Goal: Transaction & Acquisition: Purchase product/service

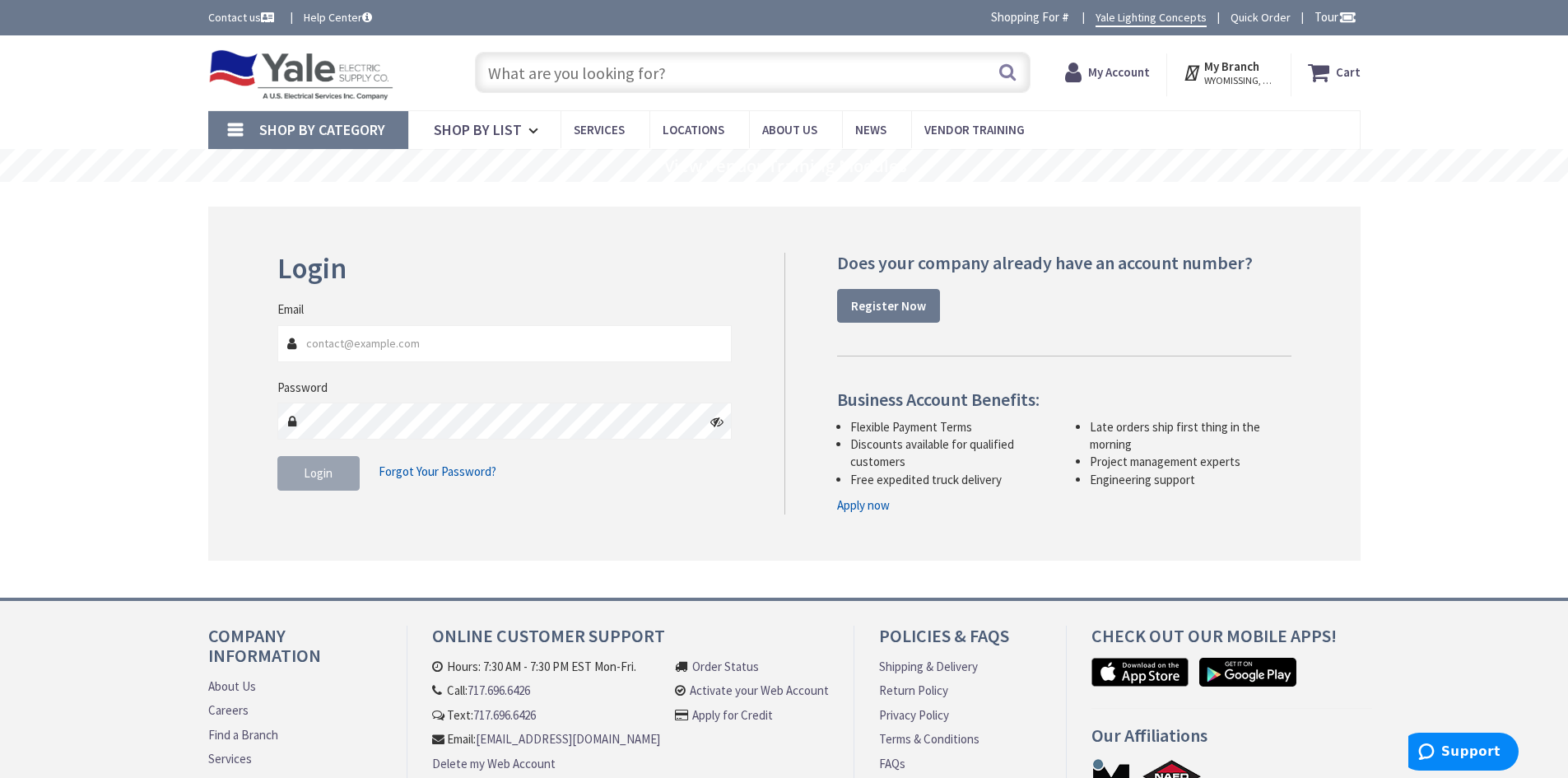
type input "FM [GEOGRAPHIC_DATA], [GEOGRAPHIC_DATA]"
type input "[EMAIL_ADDRESS][DOMAIN_NAME]"
click at [333, 476] on button "Login" at bounding box center [318, 473] width 82 height 35
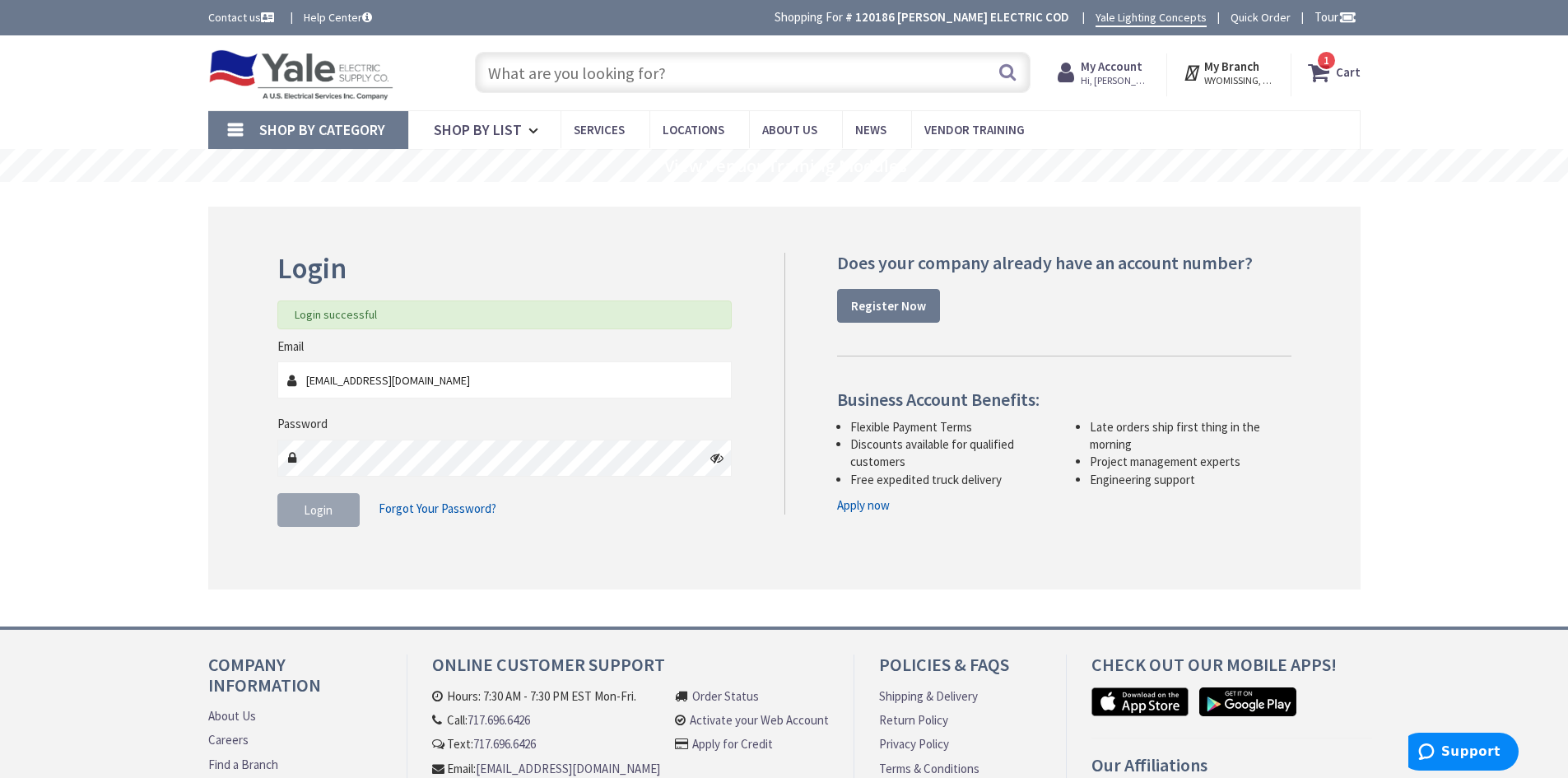
click at [669, 74] on input "text" at bounding box center [753, 73] width 555 height 41
type input "r"
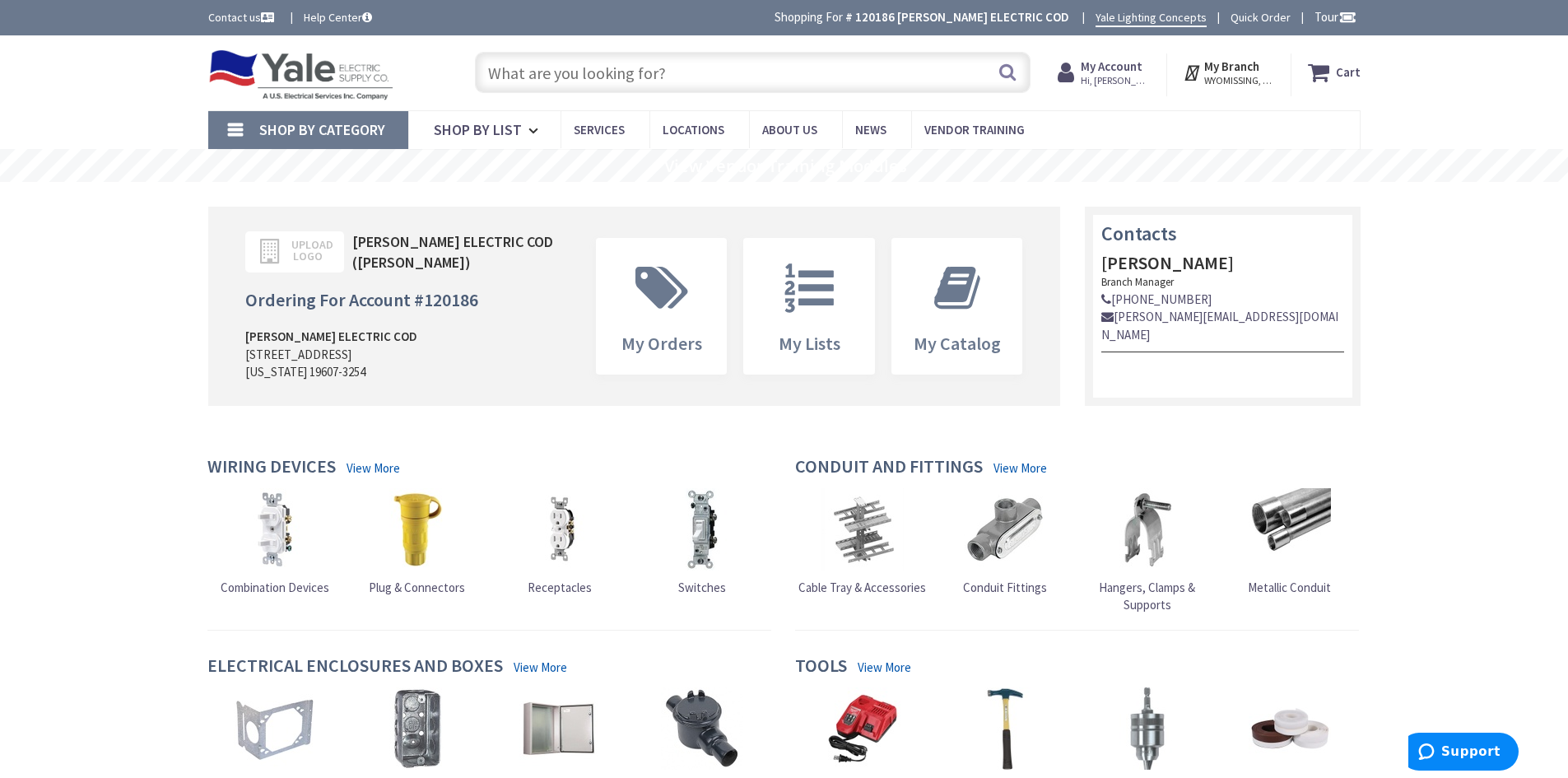
click at [769, 75] on input "text" at bounding box center [753, 73] width 555 height 41
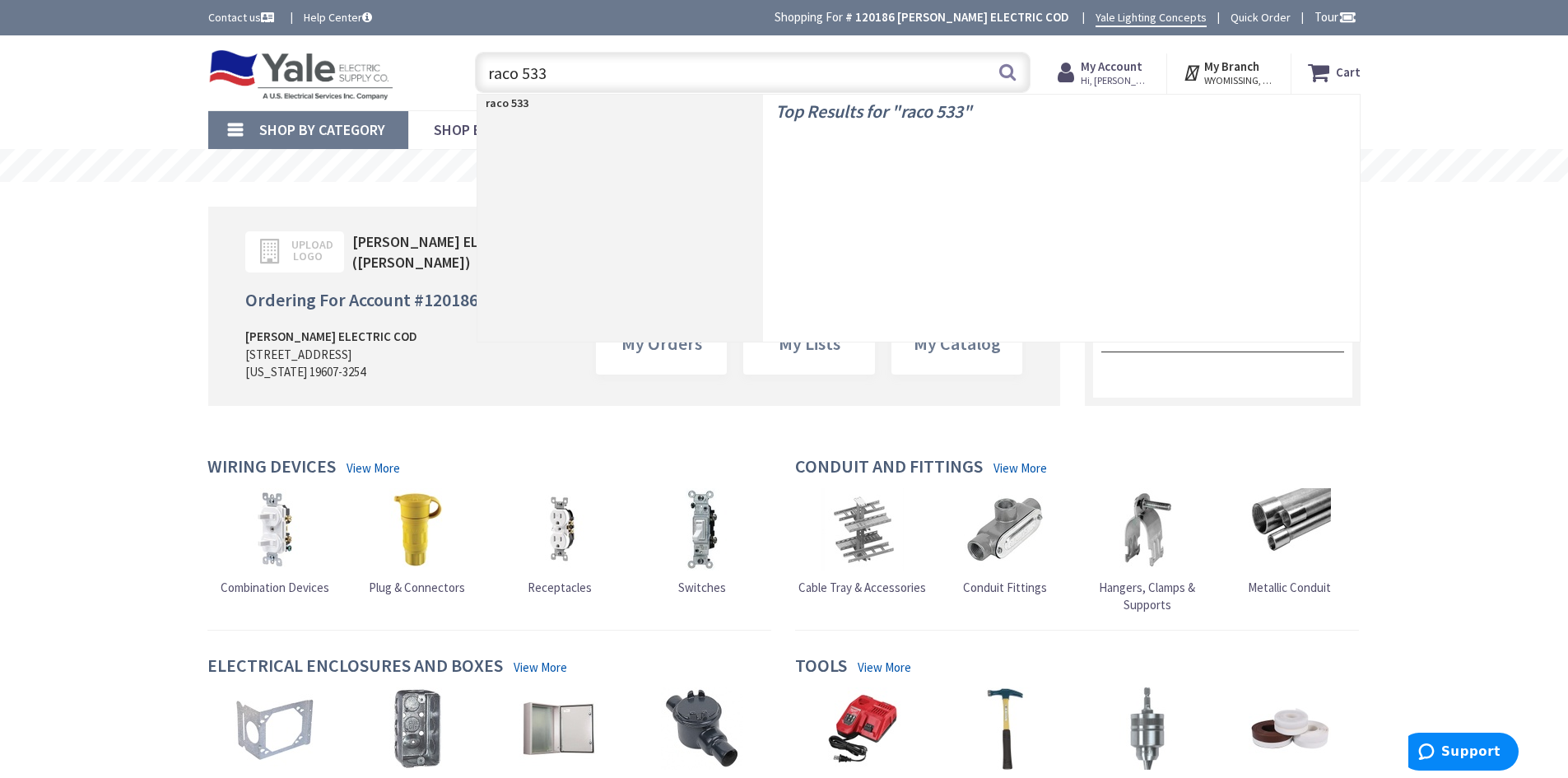
type input "raco 5331"
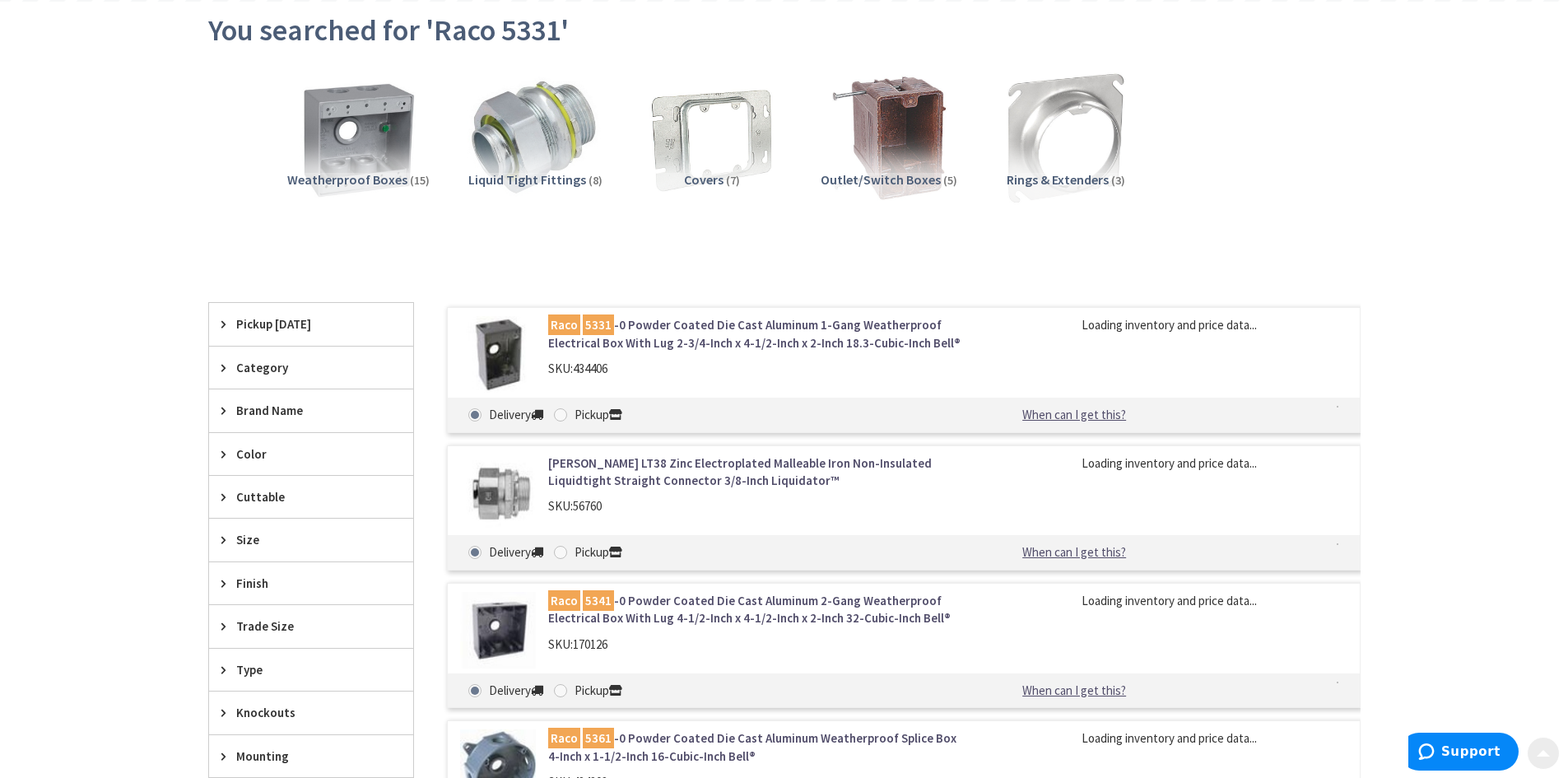
scroll to position [247, 0]
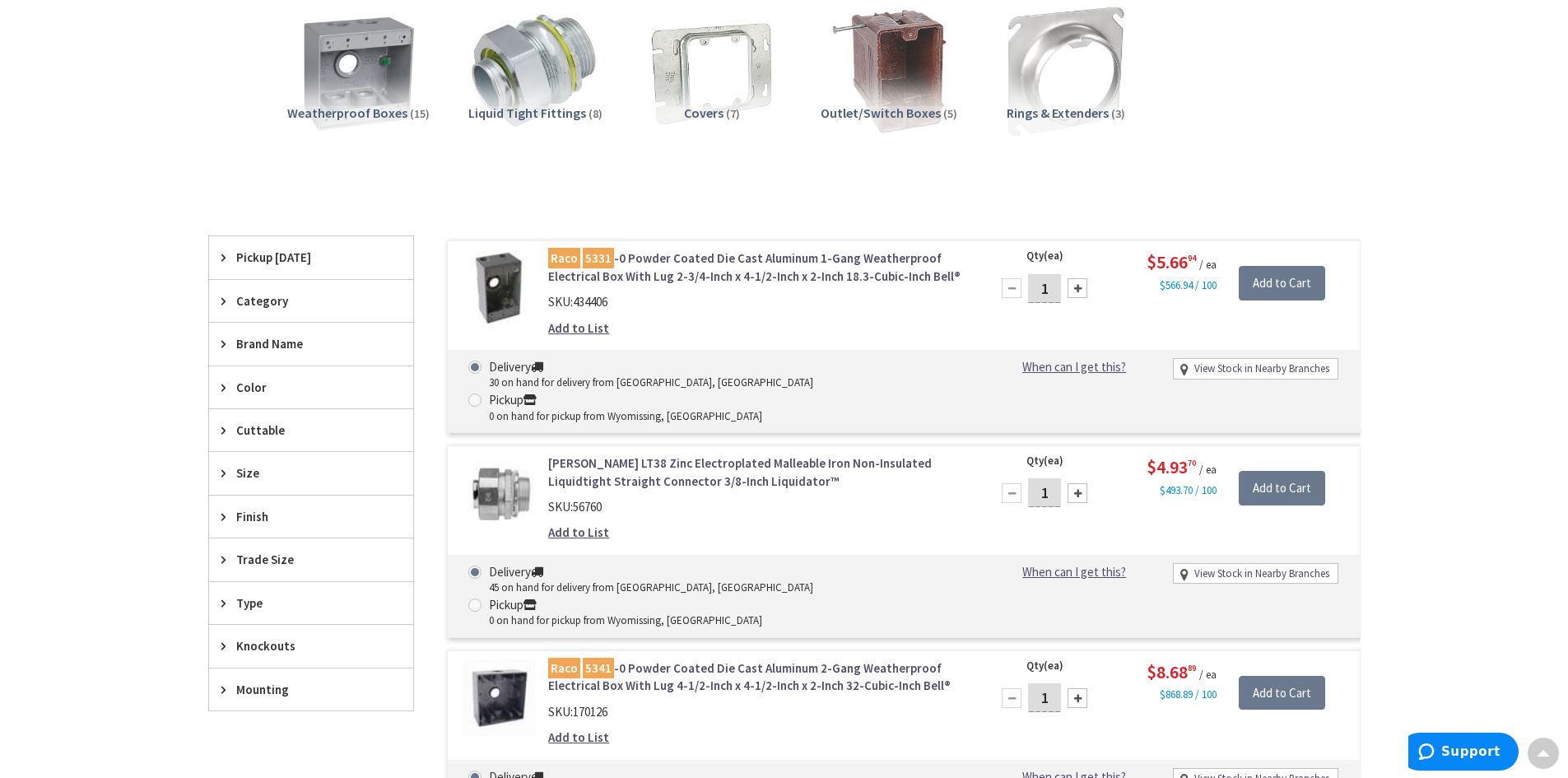
click at [697, 267] on link "Raco 5331 -0 Powder Coated Die Cast Aluminum 1-Gang Weatherproof Electrical Box…" at bounding box center [757, 267] width 419 height 36
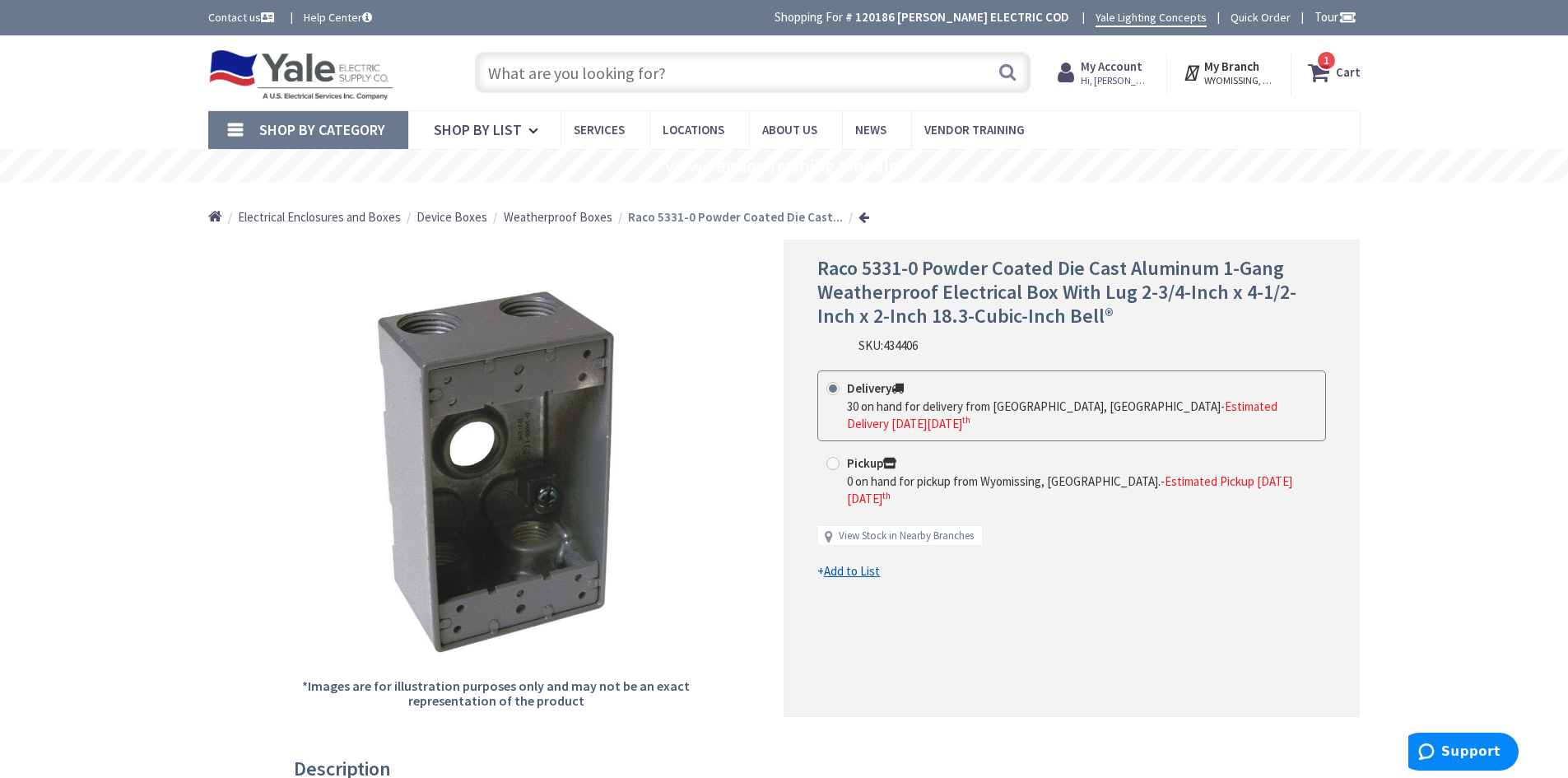
click at [680, 53] on input "text" at bounding box center [753, 73] width 555 height 41
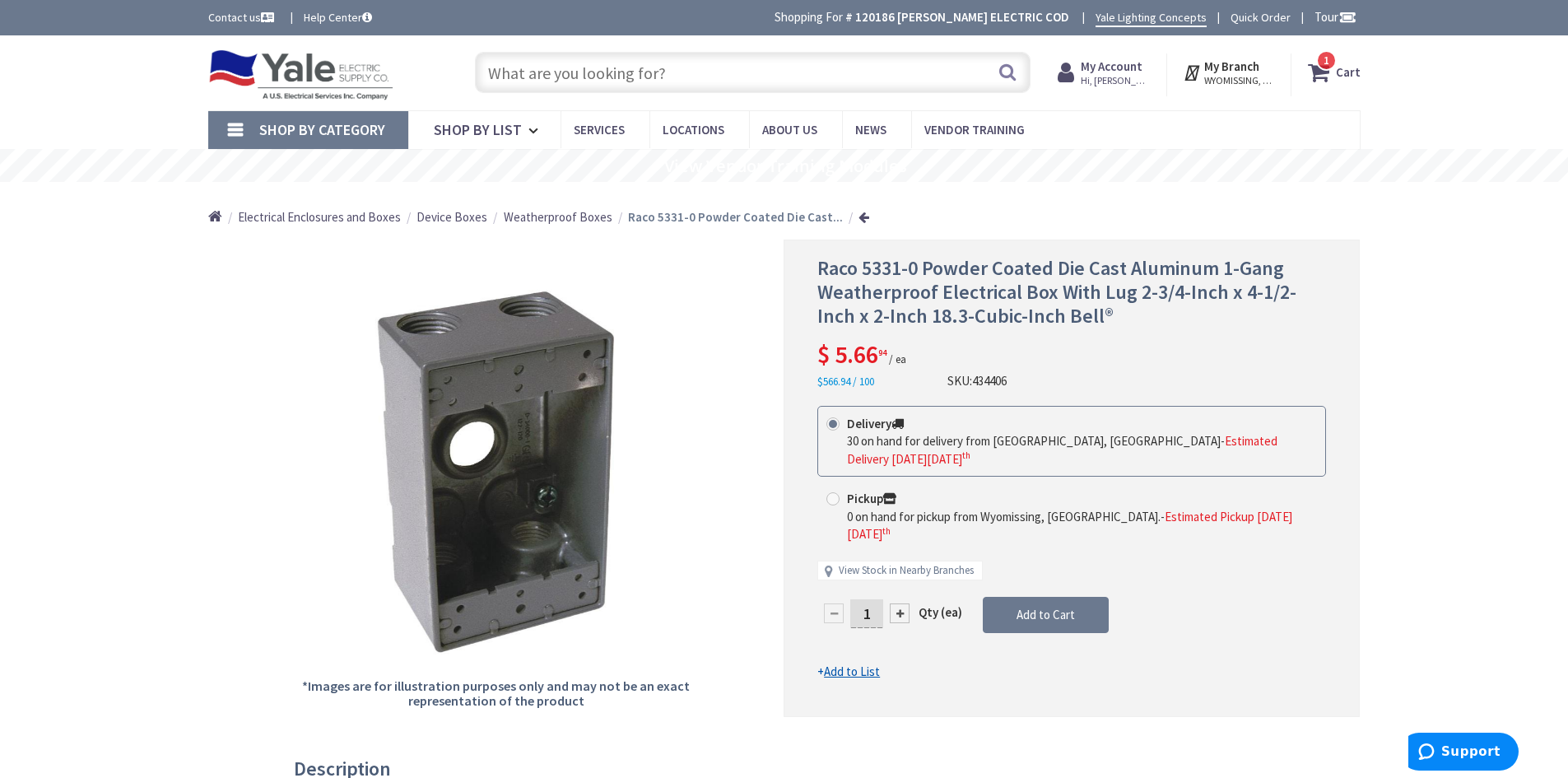
click at [613, 75] on input "text" at bounding box center [753, 73] width 555 height 41
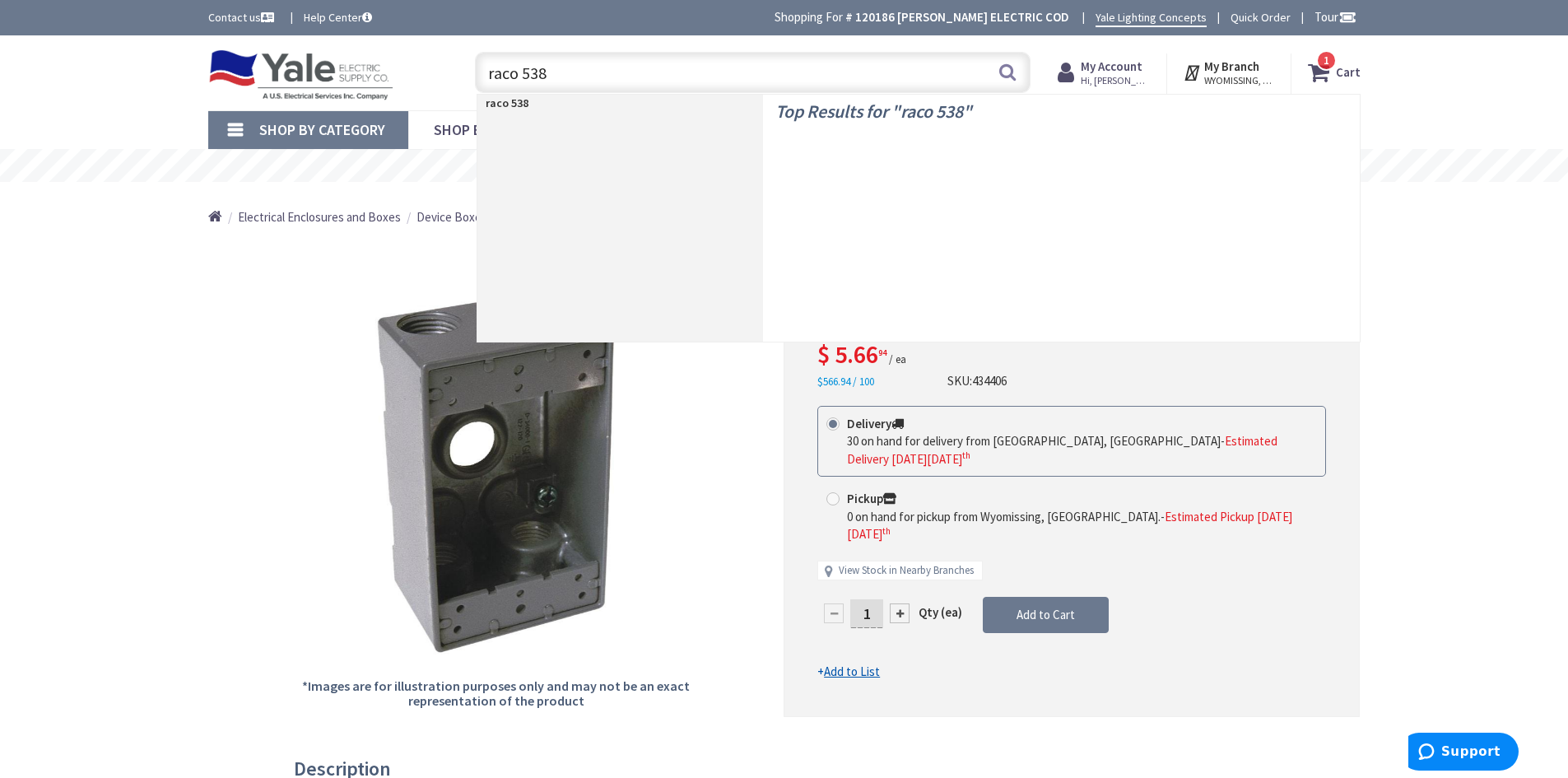
type input "raco 5386"
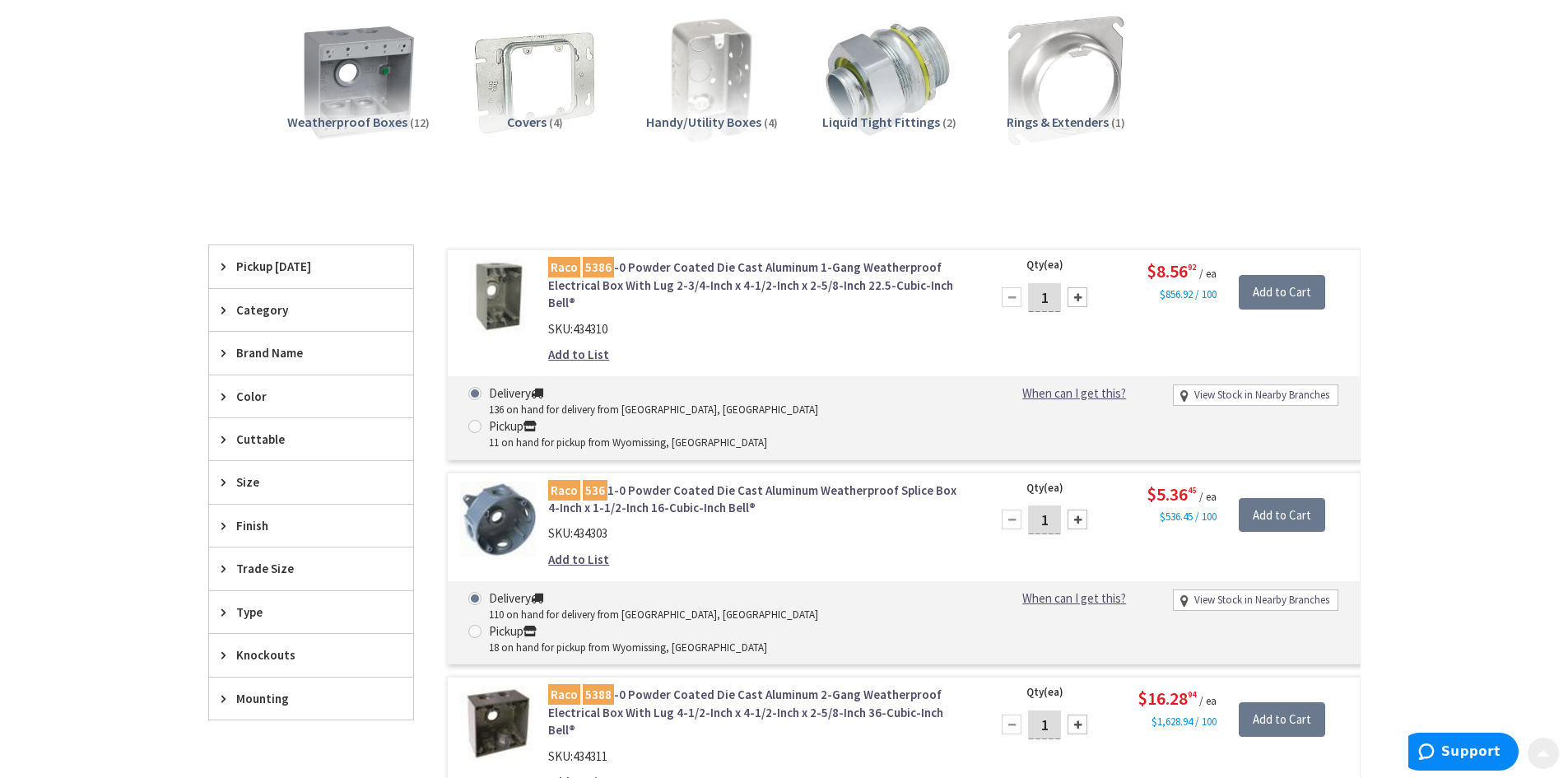
scroll to position [247, 0]
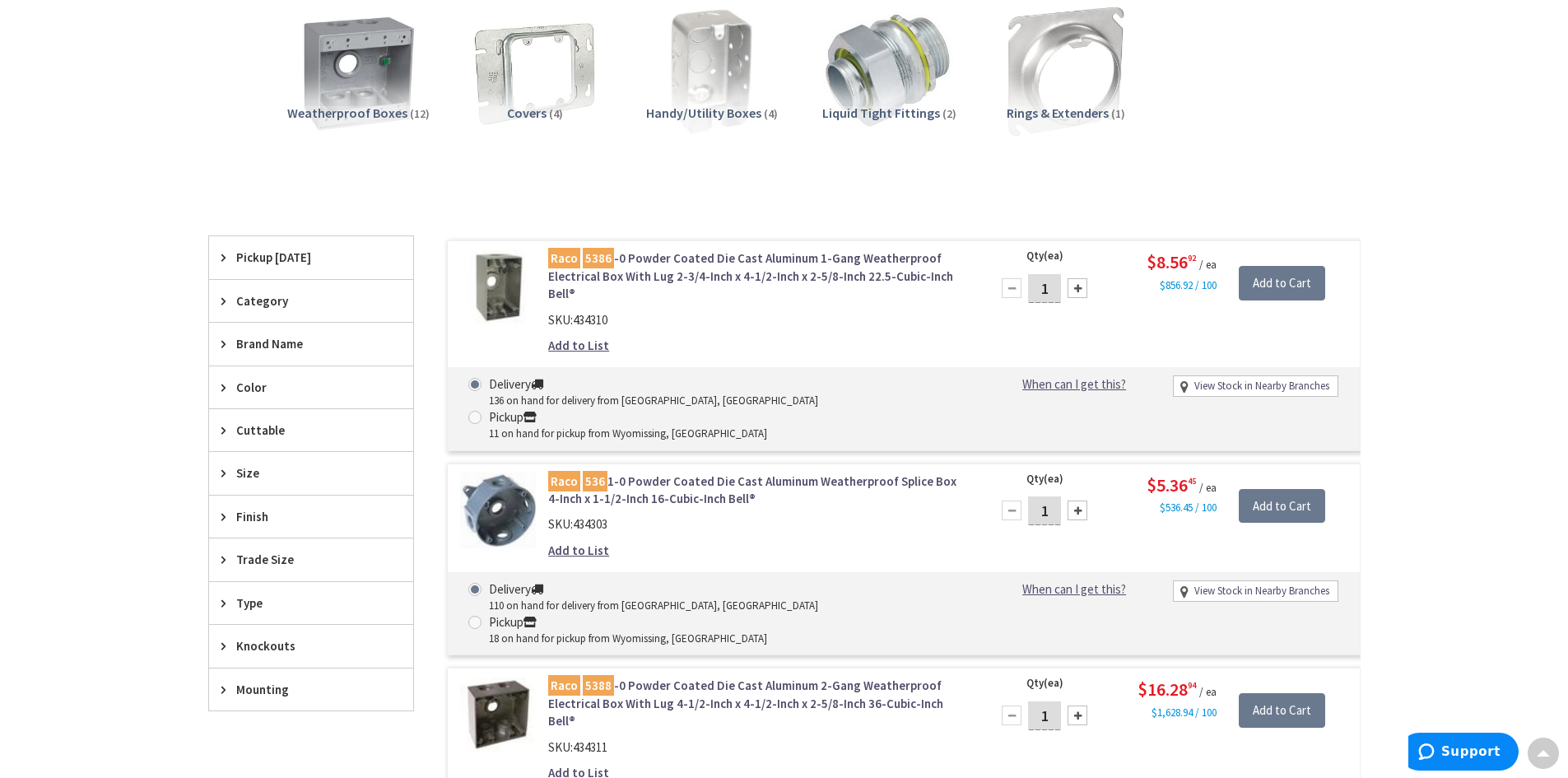
click at [752, 256] on link "Raco 5386 -0 Powder Coated Die Cast Aluminum 1-Gang Weatherproof Electrical Box…" at bounding box center [757, 276] width 419 height 53
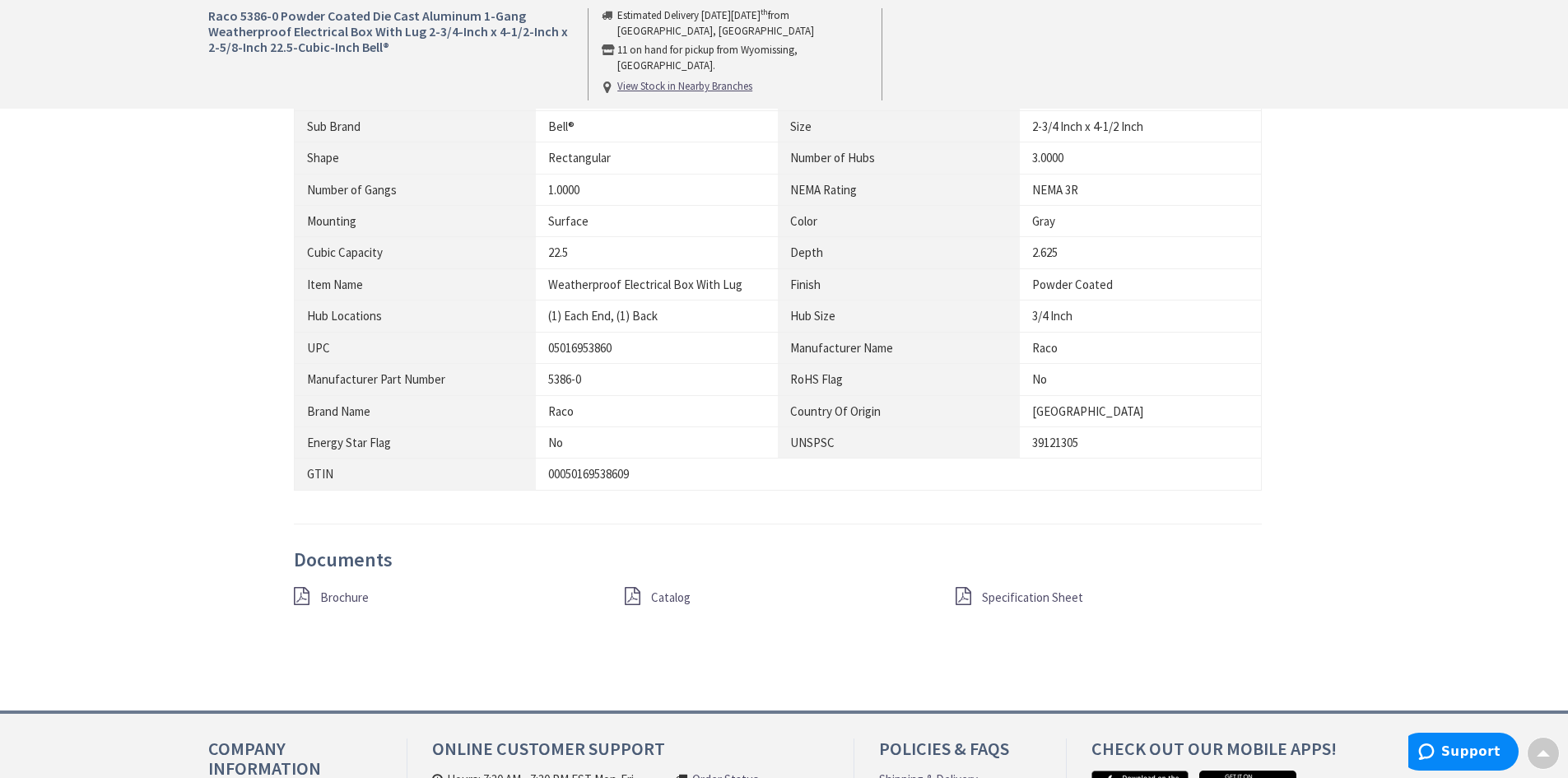
scroll to position [988, 0]
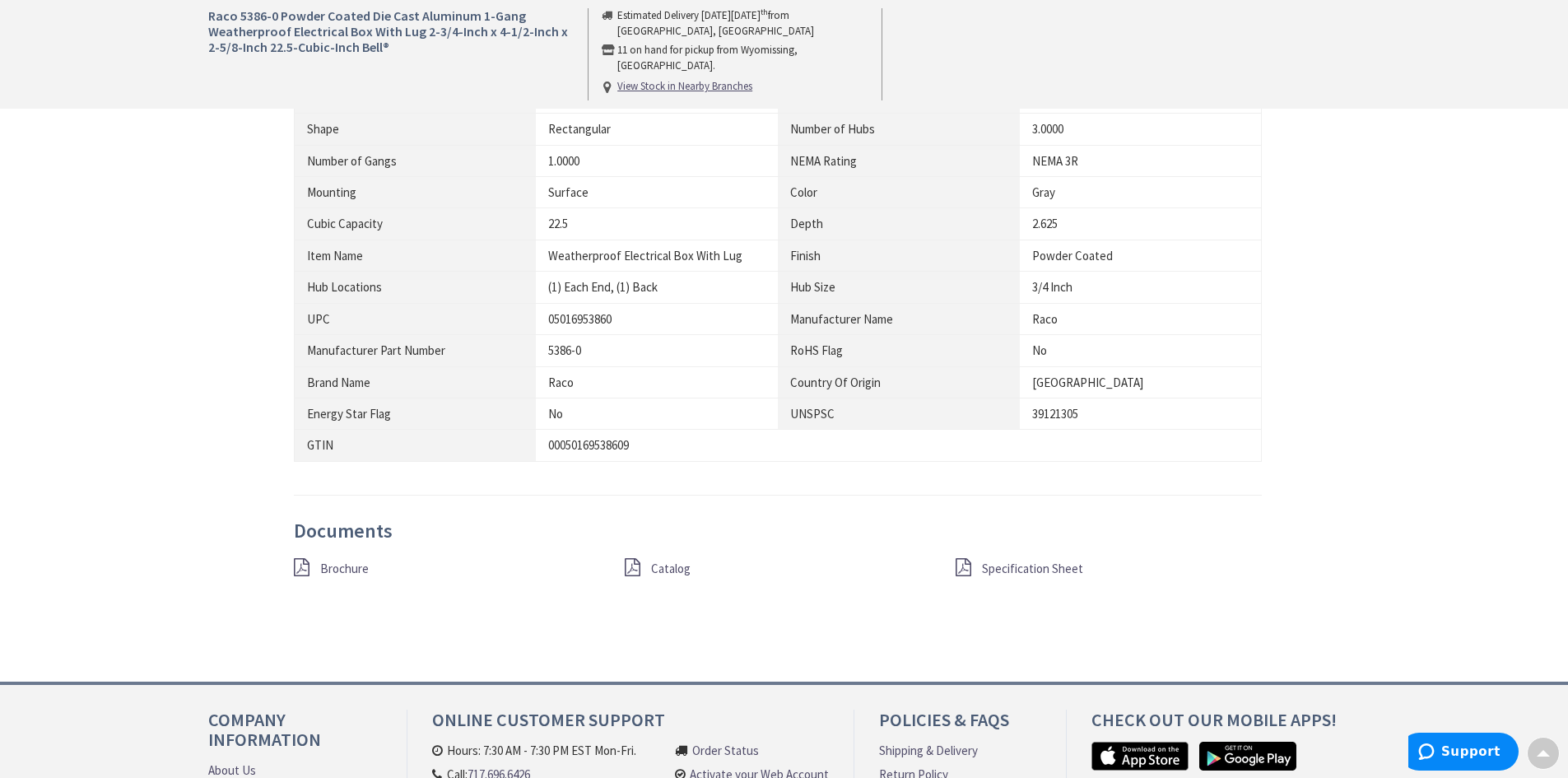
click at [660, 575] on span "Catalog" at bounding box center [671, 568] width 40 height 16
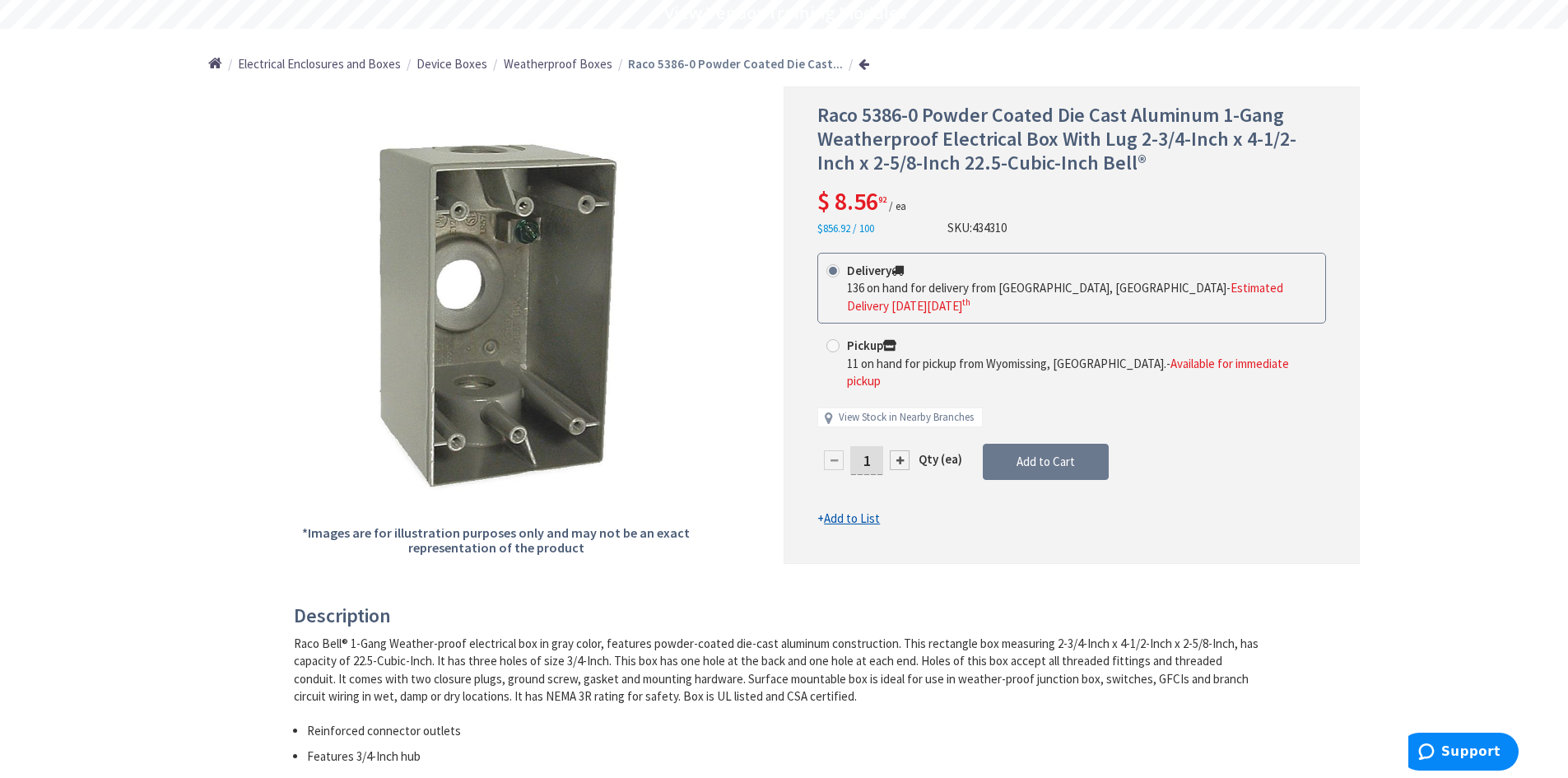
scroll to position [165, 0]
